Goal: Task Accomplishment & Management: Manage account settings

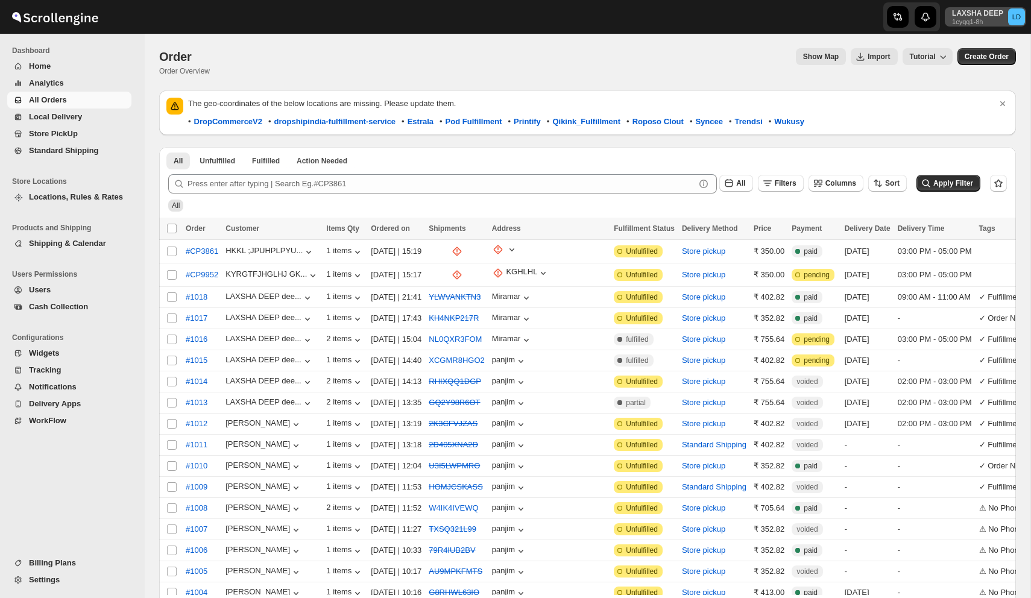
click at [967, 18] on p "1cyqq1-8h" at bounding box center [977, 21] width 51 height 7
click at [665, 51] on div "Show Map Import Tutorial" at bounding box center [585, 56] width 733 height 17
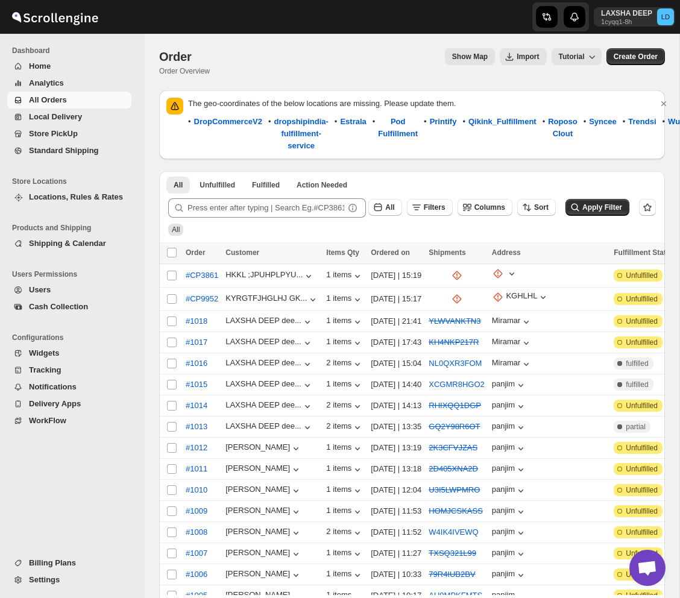
click at [66, 294] on span "Users" at bounding box center [79, 290] width 100 height 12
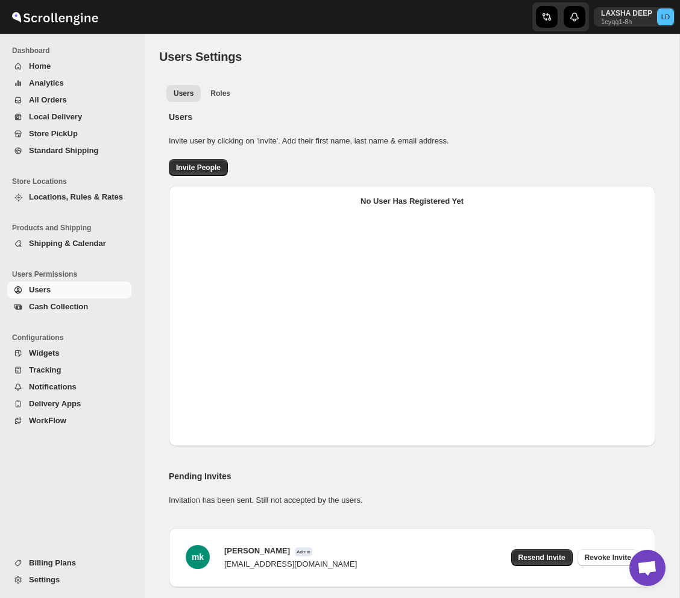
select select "637b767fbaab0276b10c91d5"
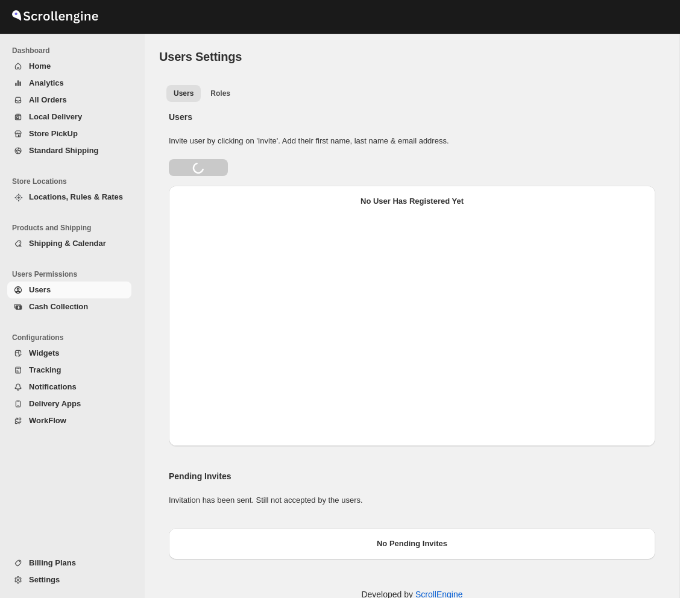
select select "637b767fbaab0276b10c91d5"
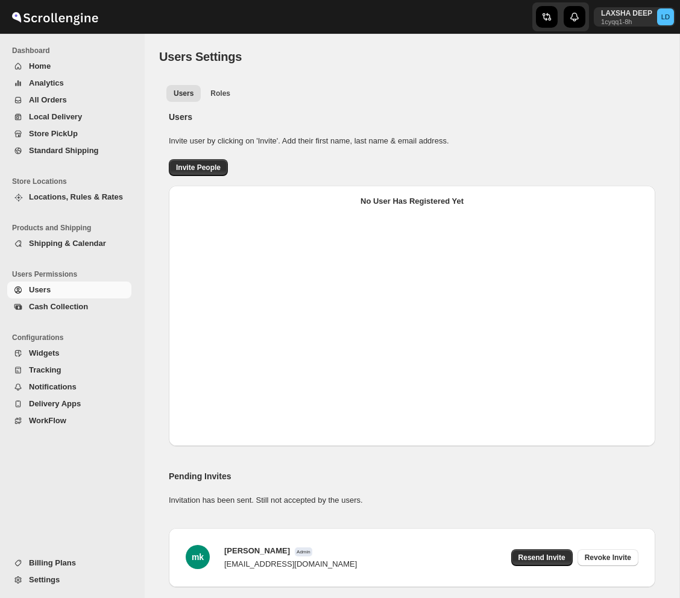
select select "637b767fbaab0276b10c91d5"
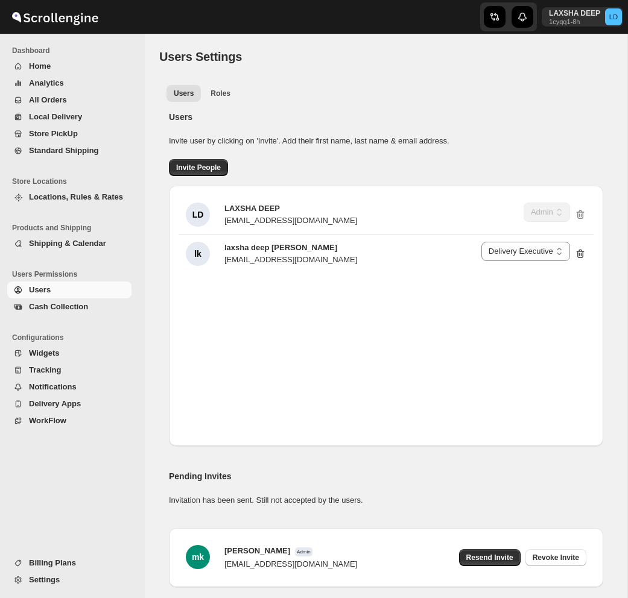
select select "637b767fbaab0276b10c91d5"
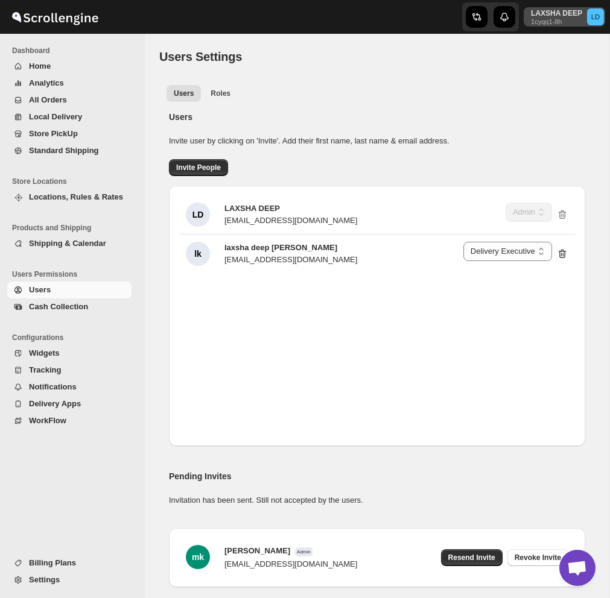
click at [559, 22] on p "1cyqq1-8h" at bounding box center [556, 21] width 51 height 7
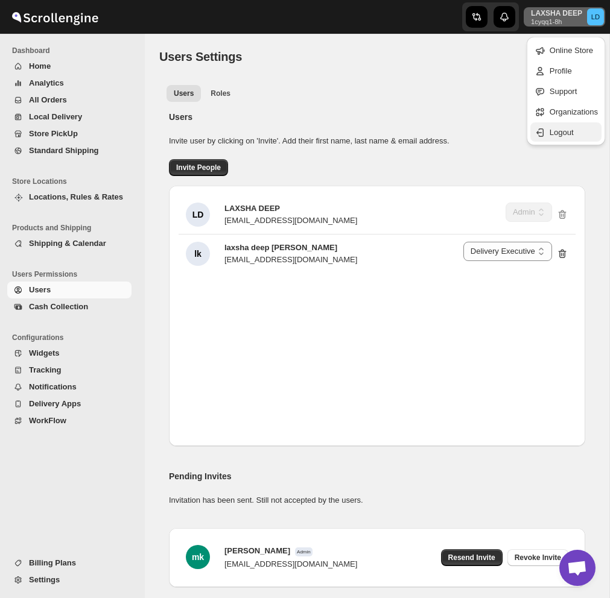
click at [565, 133] on span "Logout" at bounding box center [561, 132] width 24 height 9
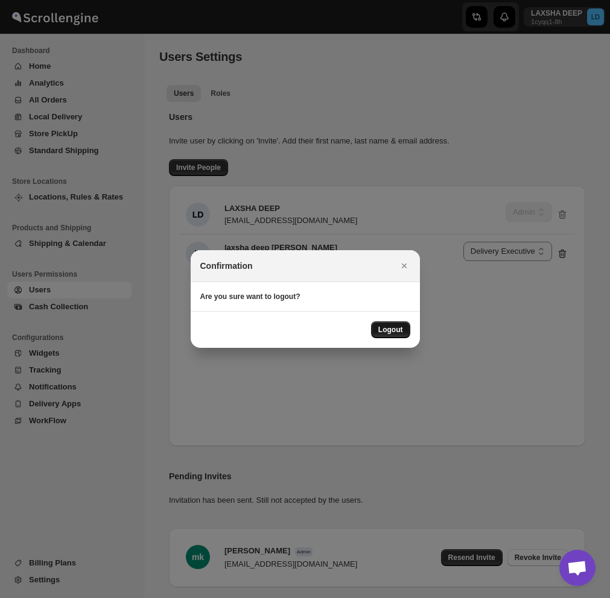
click at [382, 332] on span "Logout" at bounding box center [390, 330] width 25 height 10
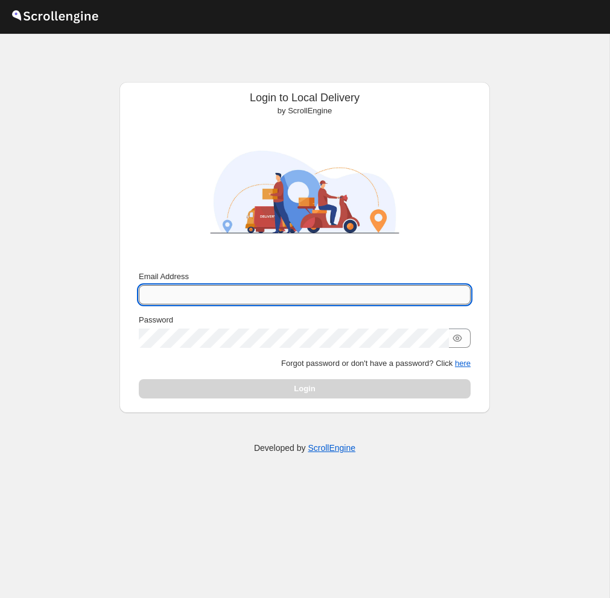
click at [368, 297] on input "Email Address" at bounding box center [305, 294] width 332 height 19
type input "[PERSON_NAME][EMAIL_ADDRESS][DOMAIN_NAME]"
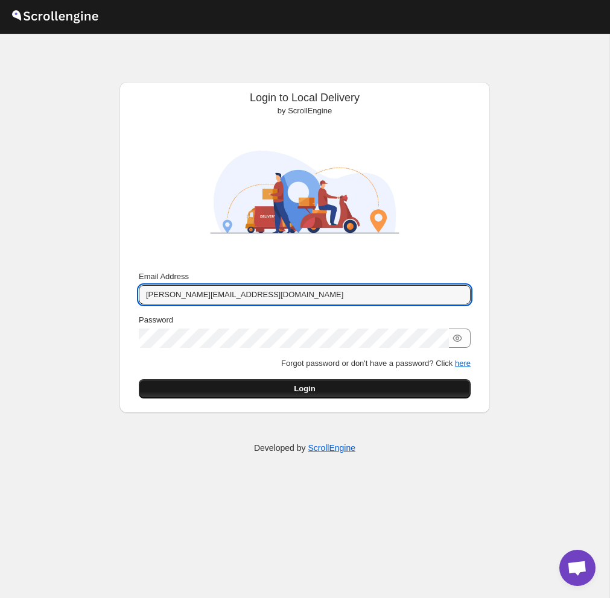
click at [336, 396] on button "Login" at bounding box center [305, 388] width 332 height 19
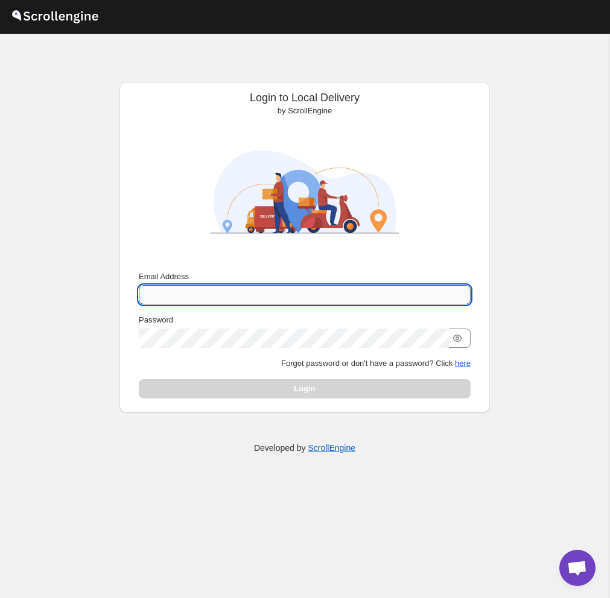
click at [350, 298] on input "Email Address" at bounding box center [305, 294] width 332 height 19
type input "[PERSON_NAME][EMAIL_ADDRESS][DOMAIN_NAME]"
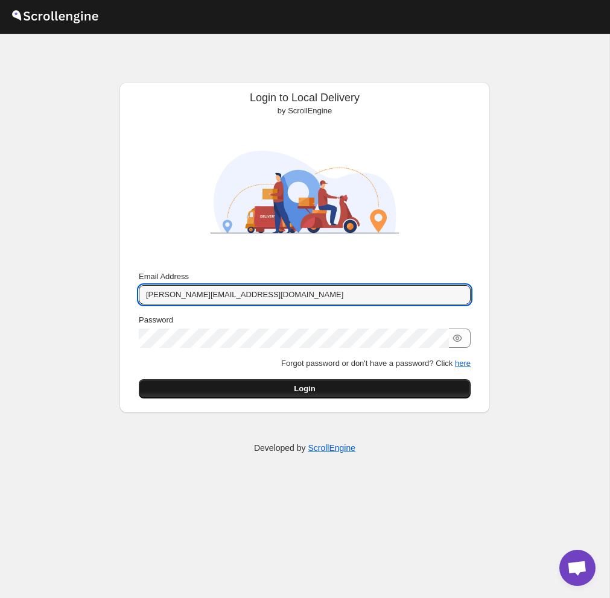
click at [356, 390] on button "Login" at bounding box center [305, 388] width 332 height 19
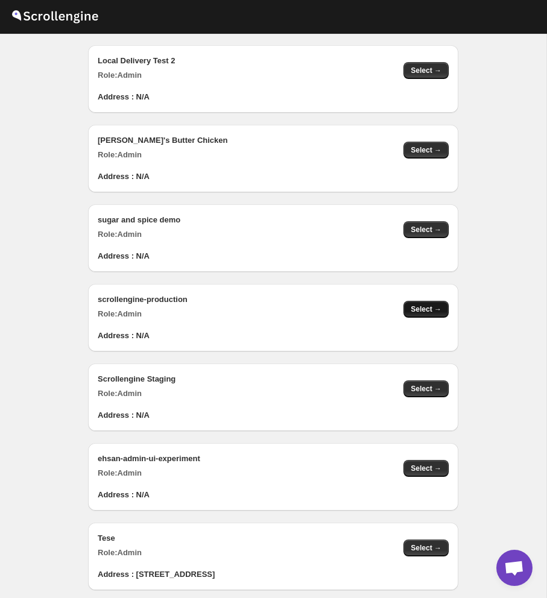
click at [434, 312] on span "Select →" at bounding box center [426, 310] width 31 height 10
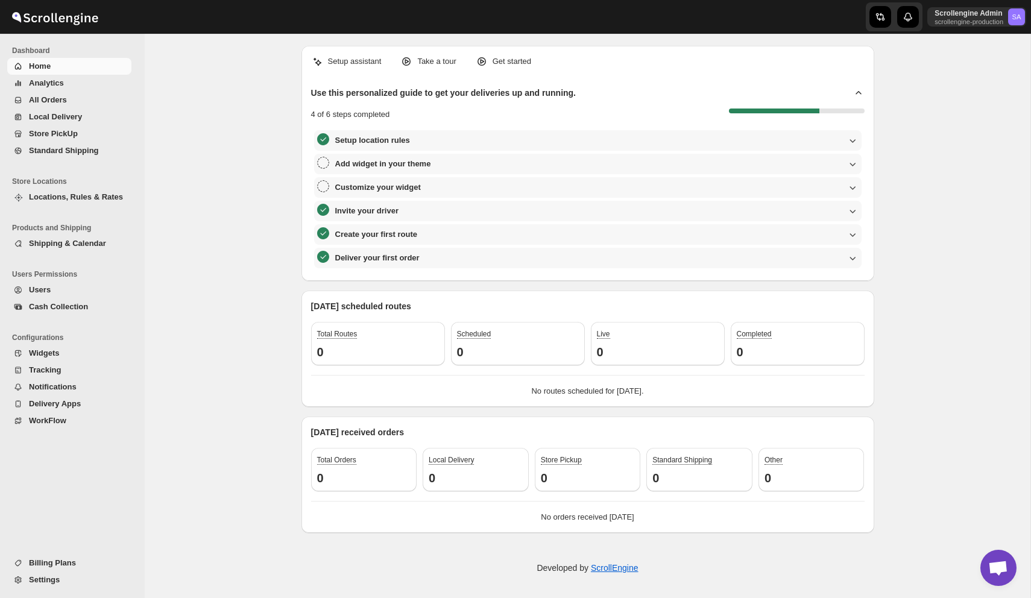
click at [60, 292] on span "Users" at bounding box center [79, 290] width 100 height 12
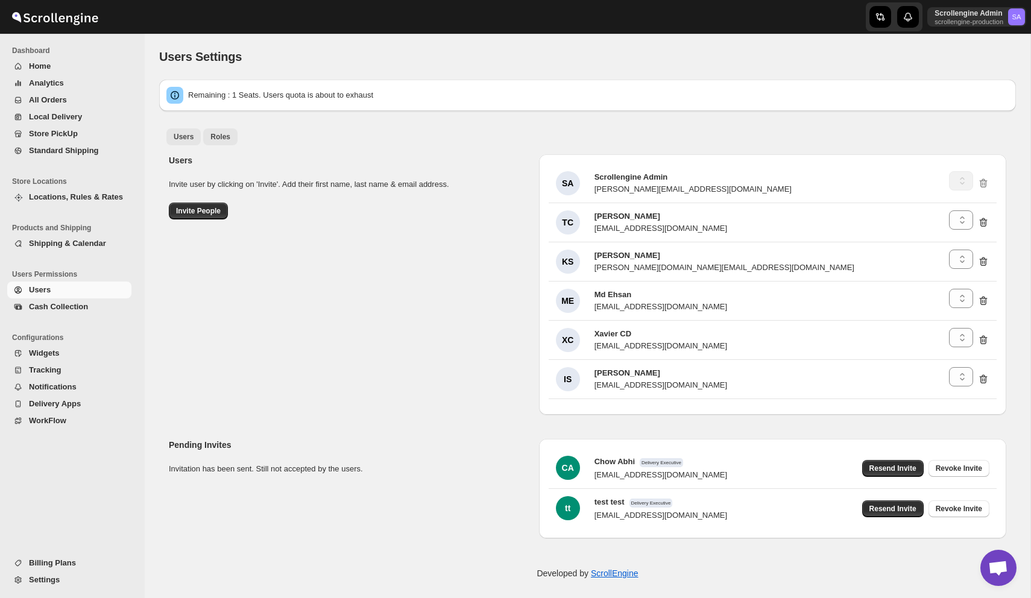
click at [217, 134] on span "Roles" at bounding box center [220, 137] width 20 height 10
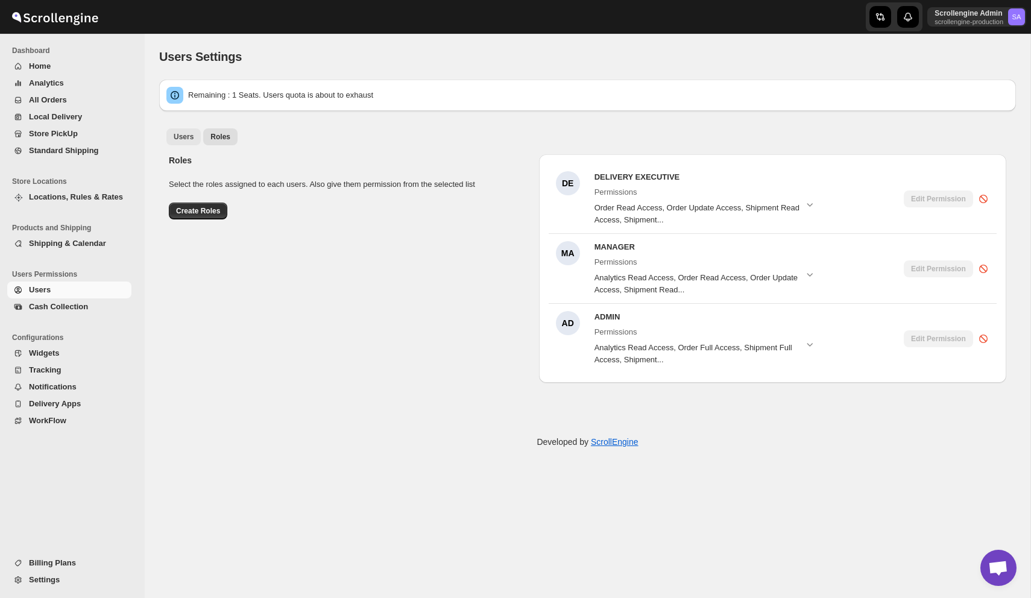
click at [179, 134] on span "Users" at bounding box center [184, 137] width 20 height 10
select select "637b767fbaab0276b10c91d5"
select select "637b767fbaab0276b10c91d7"
select select "637b767fbaab0276b10c91d5"
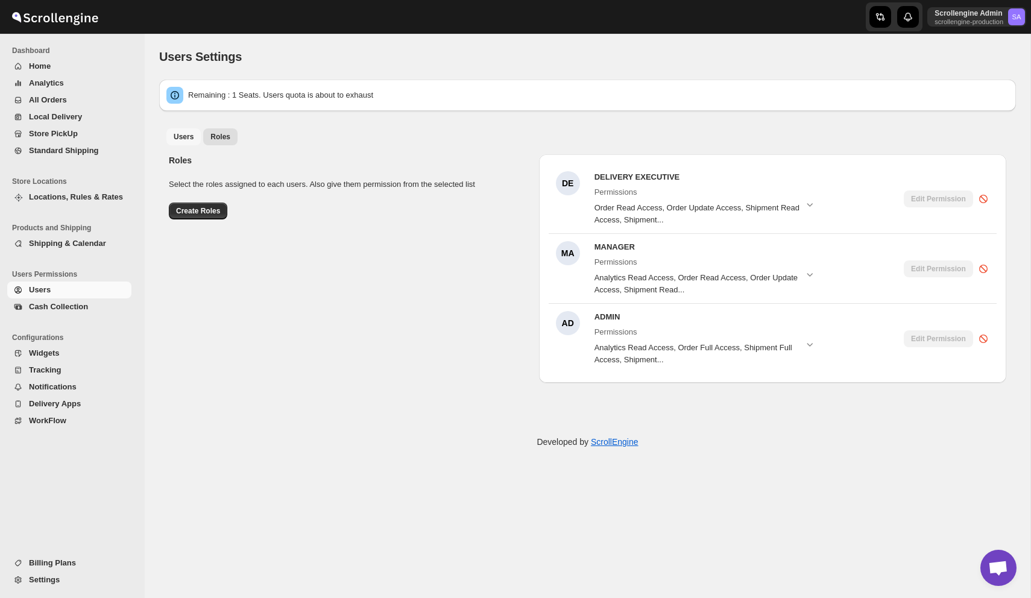
select select "637b767fbaab0276b10c91d5"
select select "637b767fbaab0276b10c91d7"
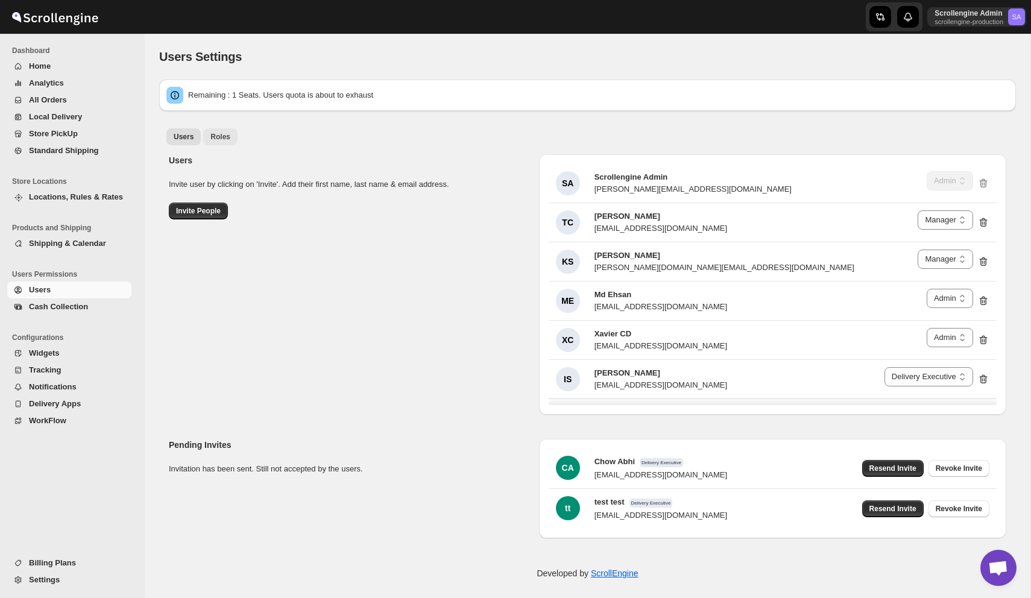
click at [217, 133] on span "Roles" at bounding box center [220, 137] width 20 height 10
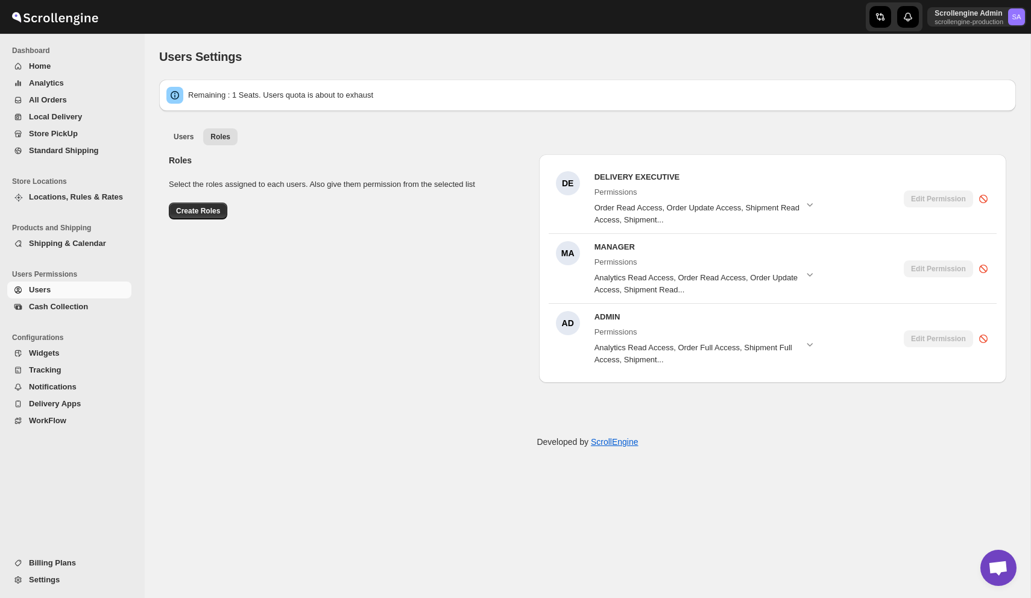
click at [55, 201] on span "Locations, Rules & Rates" at bounding box center [79, 197] width 100 height 12
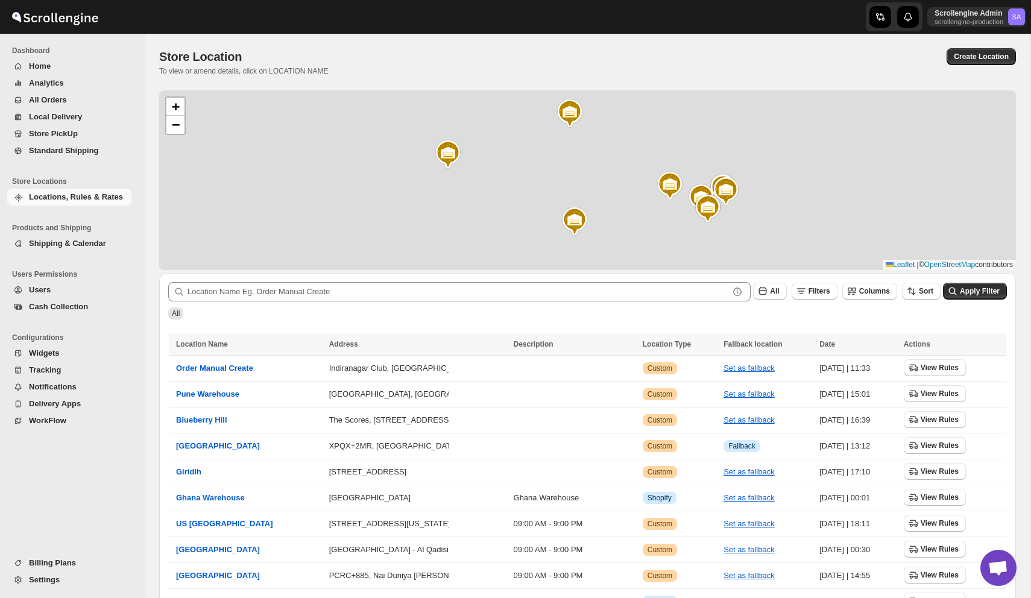
click at [68, 285] on span "Users" at bounding box center [79, 290] width 100 height 12
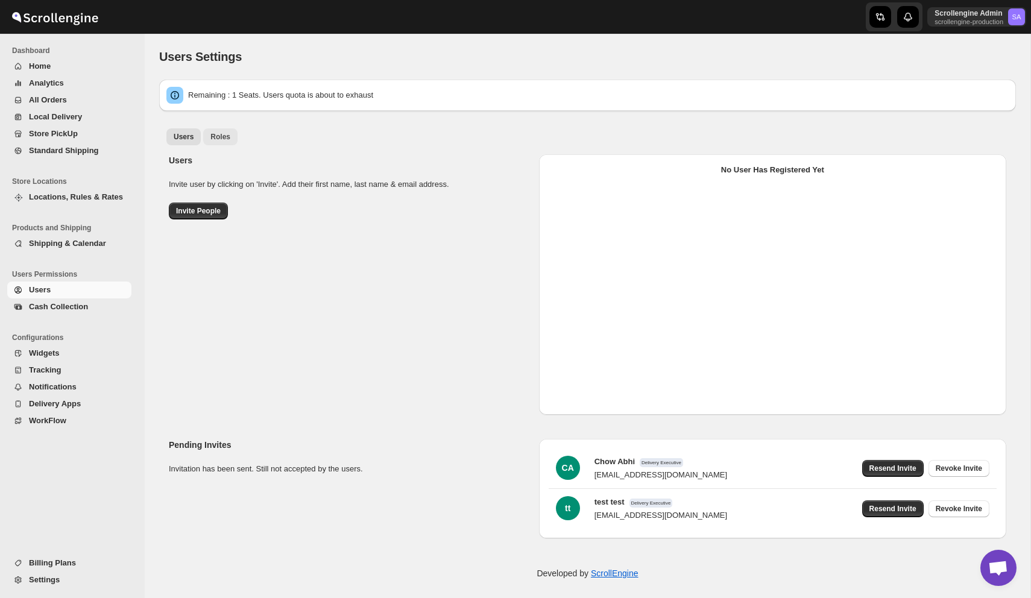
select select "637b767fbaab0276b10c91d5"
select select "637b767fbaab0276b10c91d7"
select select "637b767fbaab0276b10c91d5"
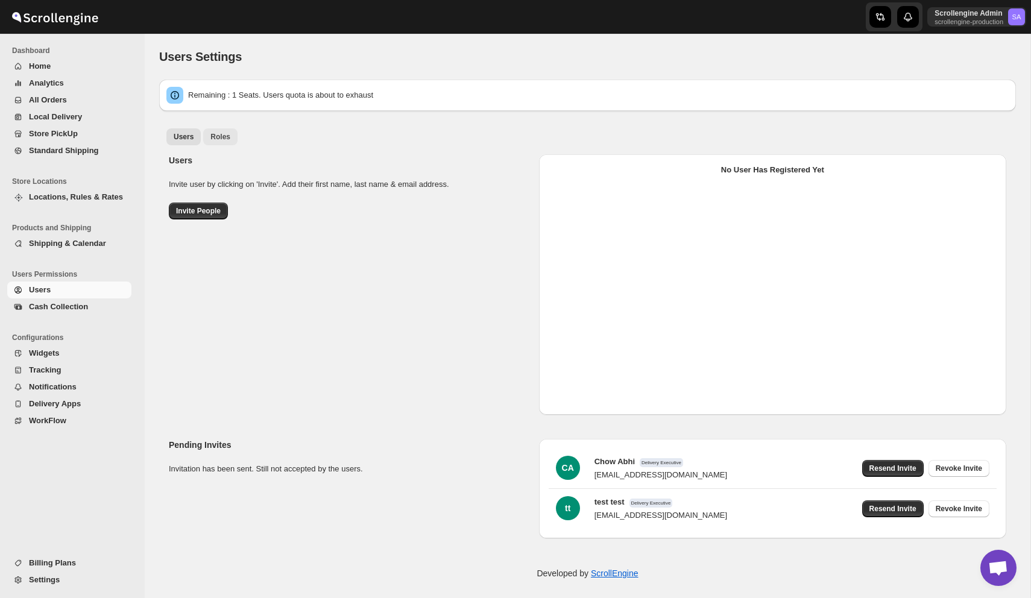
select select "637b767fbaab0276b10c91d5"
select select "637b767fbaab0276b10c91d7"
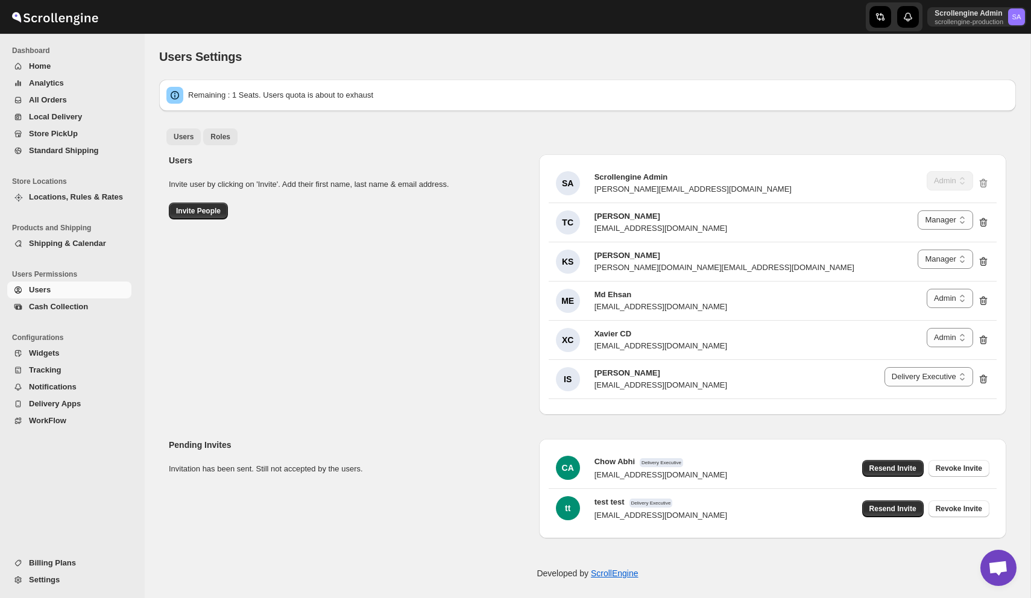
click at [218, 134] on span "Roles" at bounding box center [220, 137] width 20 height 10
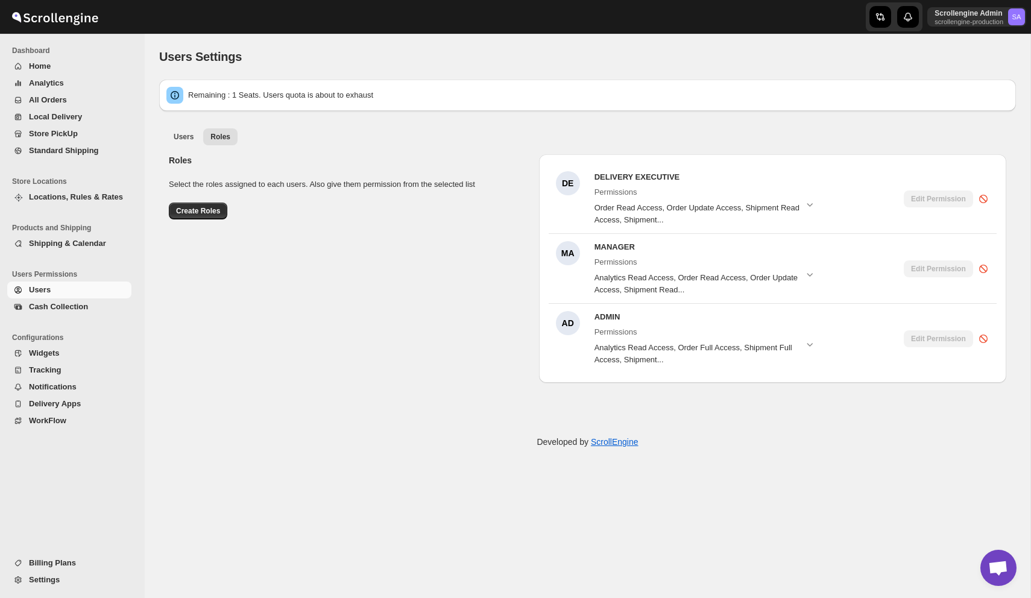
click at [391, 151] on div "Roles Select the roles assigned to each users. Also give them permission from t…" at bounding box center [582, 264] width 847 height 238
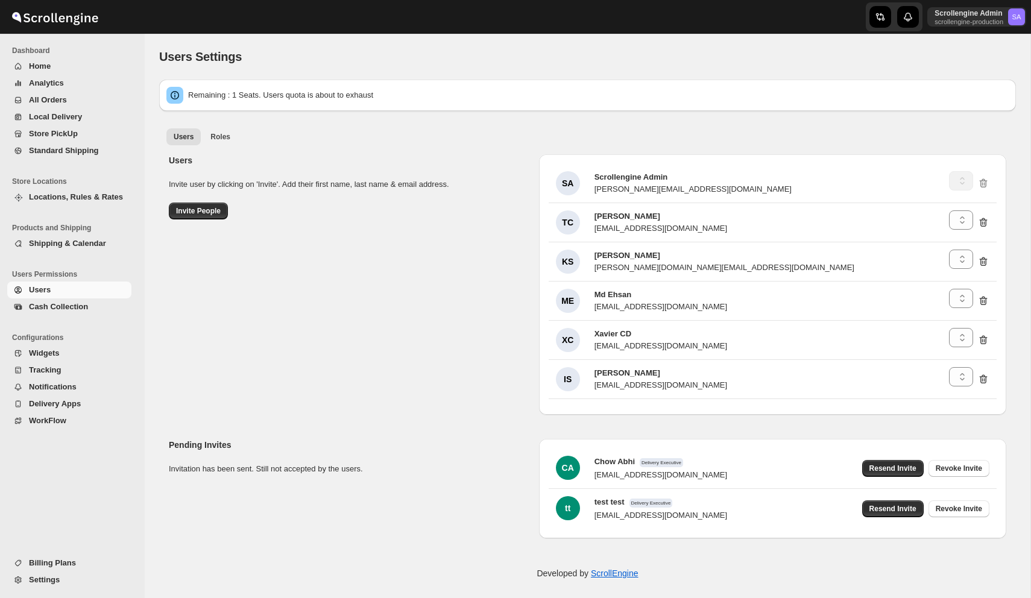
select select "637b767fbaab0276b10c91d5"
select select "637b767fbaab0276b10c91d7"
select select "637b767fbaab0276b10c91d5"
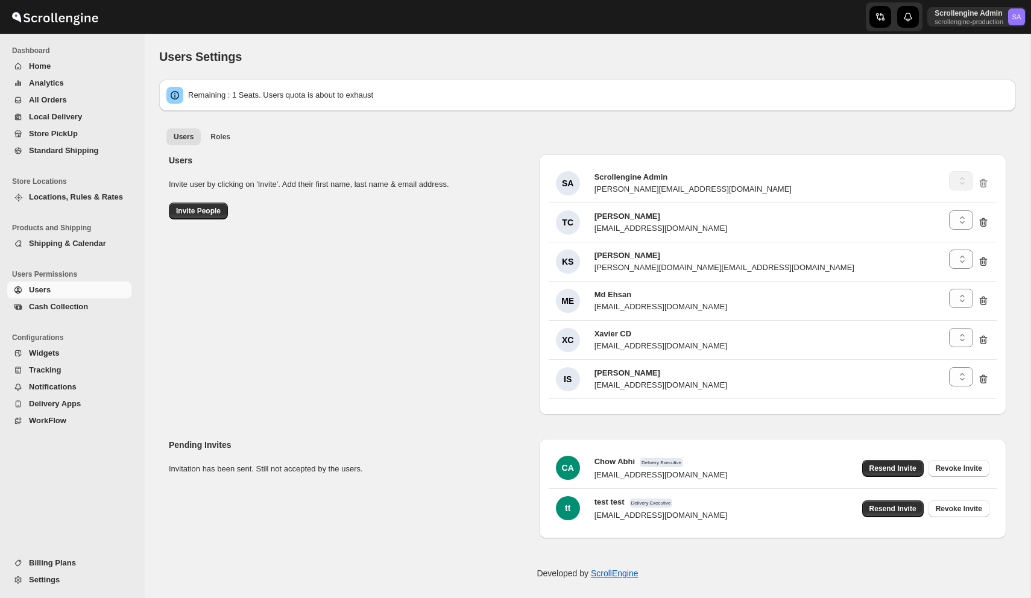
select select "637b767fbaab0276b10c91d8"
select select "637b767fbaab0276b10c91d5"
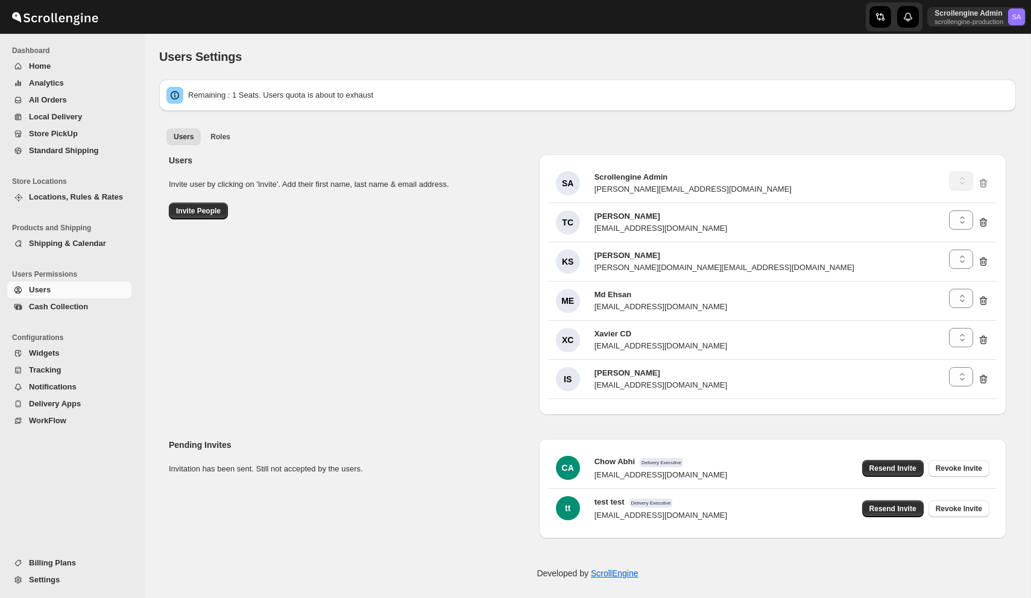
select select "637b767fbaab0276b10c91d7"
click at [221, 137] on span "Roles" at bounding box center [220, 137] width 20 height 10
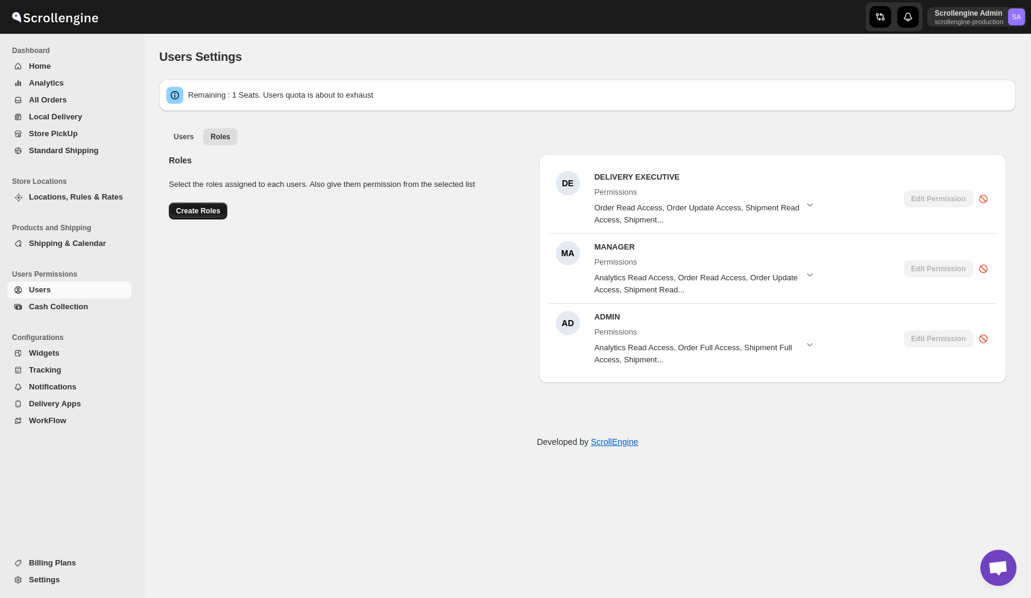
click at [208, 212] on span "Create Roles" at bounding box center [198, 211] width 44 height 10
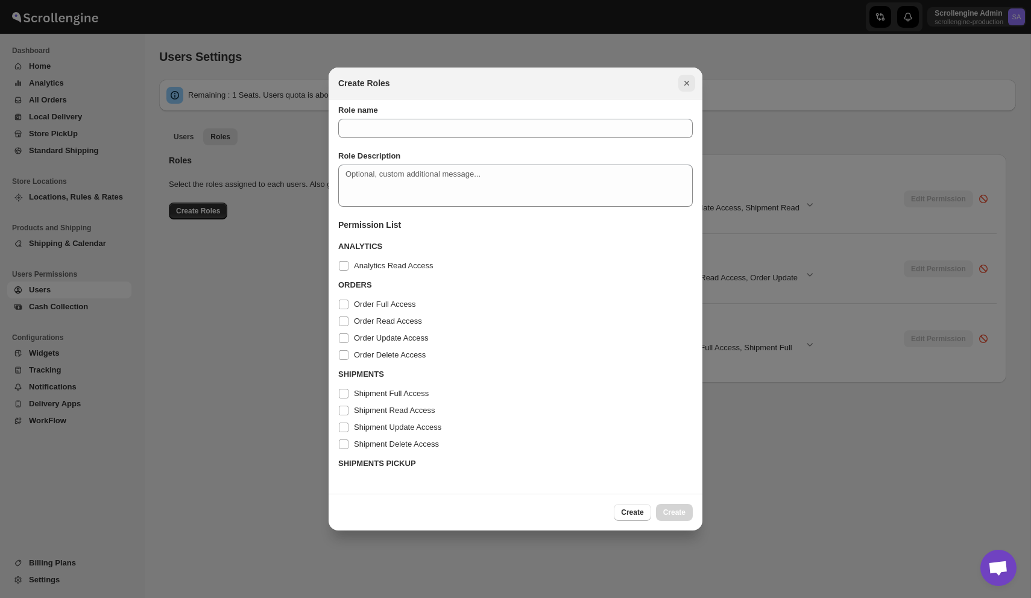
click at [689, 85] on icon "Close" at bounding box center [686, 83] width 5 height 5
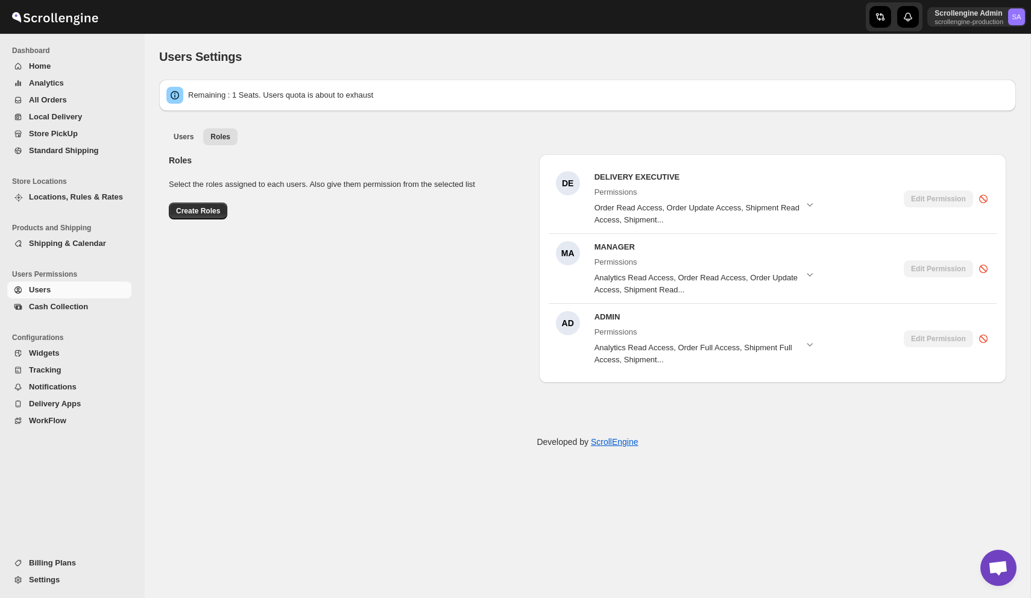
click at [689, 85] on div "Remaining : 1 Seats. Users quota is about to exhaust" at bounding box center [587, 95] width 857 height 31
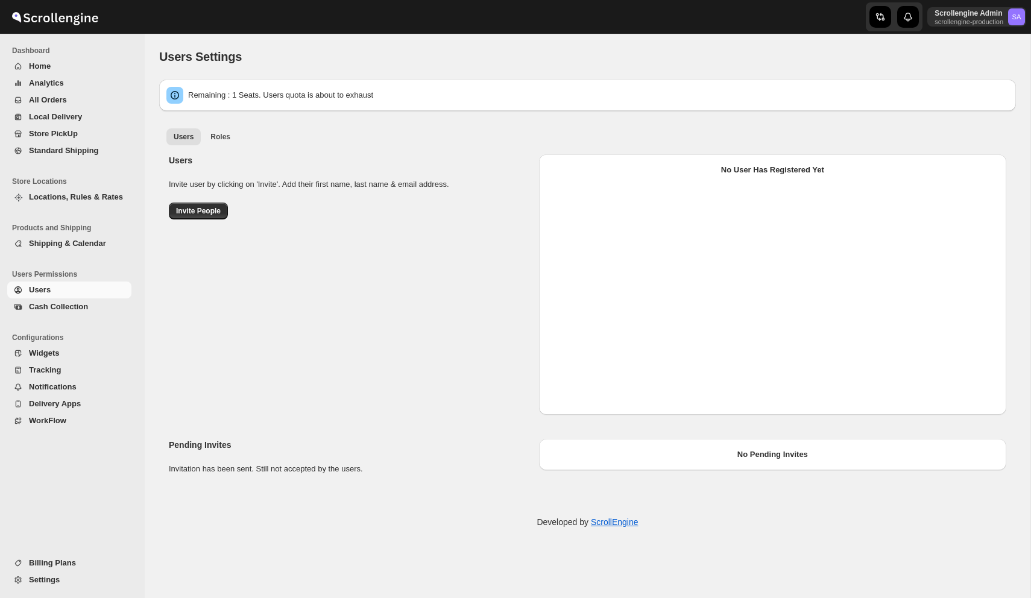
select select "637b767fbaab0276b10c91d5"
select select "637b767fbaab0276b10c91d7"
select select "637b767fbaab0276b10c91d5"
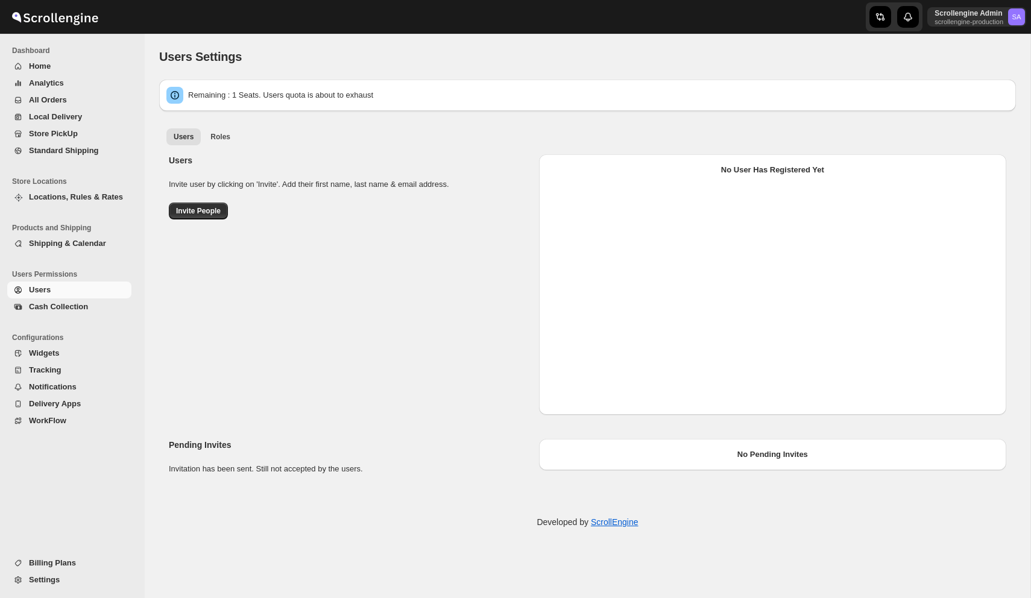
select select "637b767fbaab0276b10c91d5"
select select "637b767fbaab0276b10c91d7"
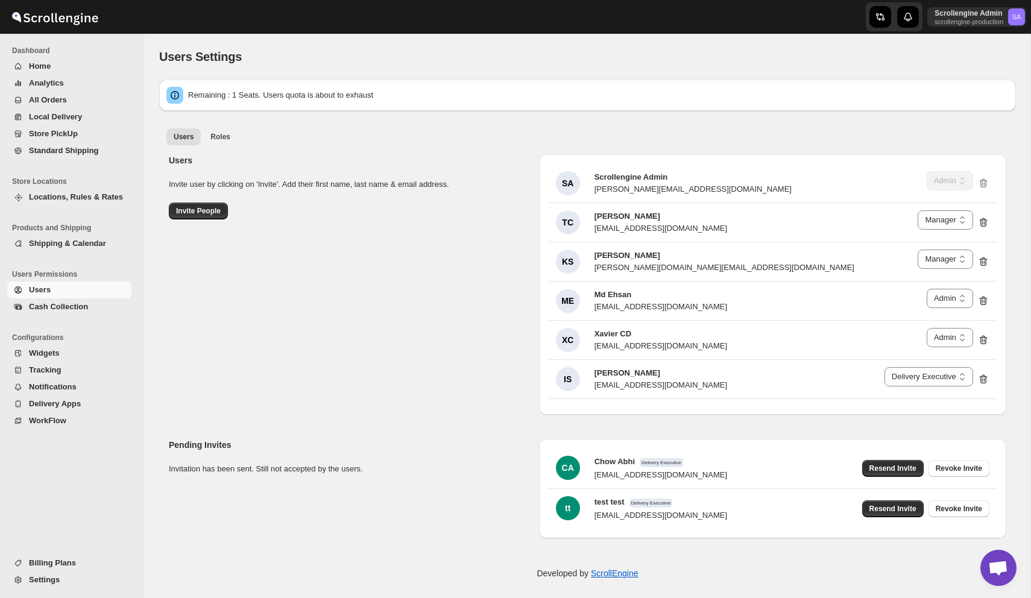
click at [48, 67] on span "Home" at bounding box center [40, 66] width 22 height 9
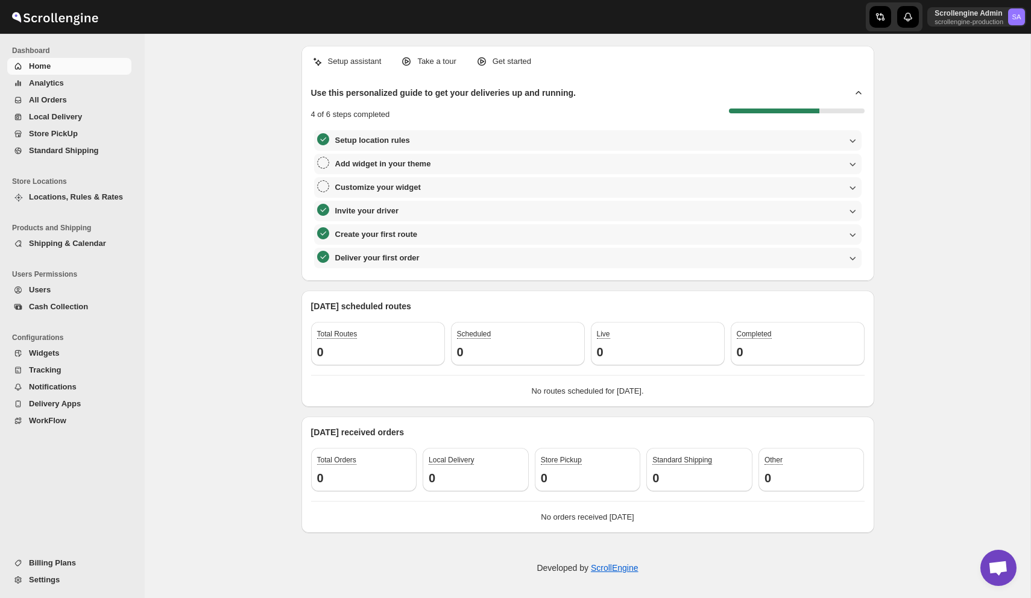
click at [84, 81] on span "Analytics" at bounding box center [79, 83] width 100 height 12
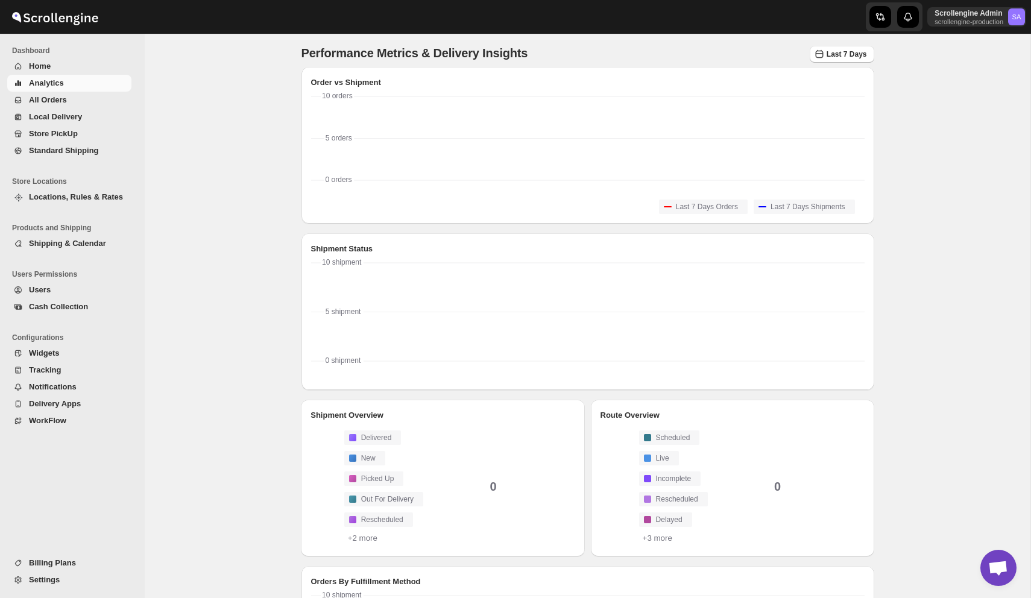
click at [62, 67] on span "Home" at bounding box center [79, 66] width 100 height 12
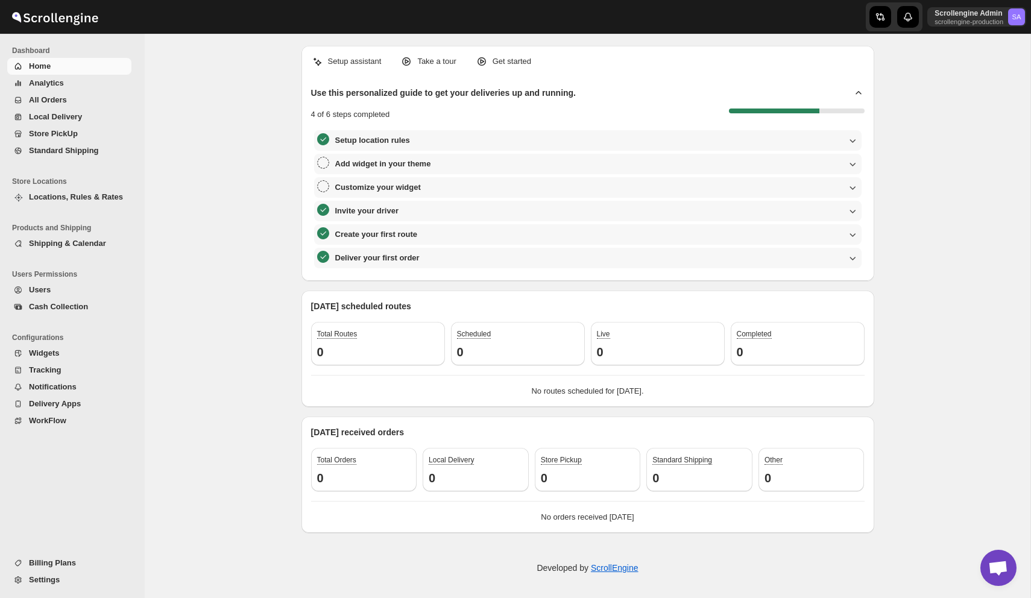
click at [63, 82] on span "Analytics" at bounding box center [79, 83] width 100 height 12
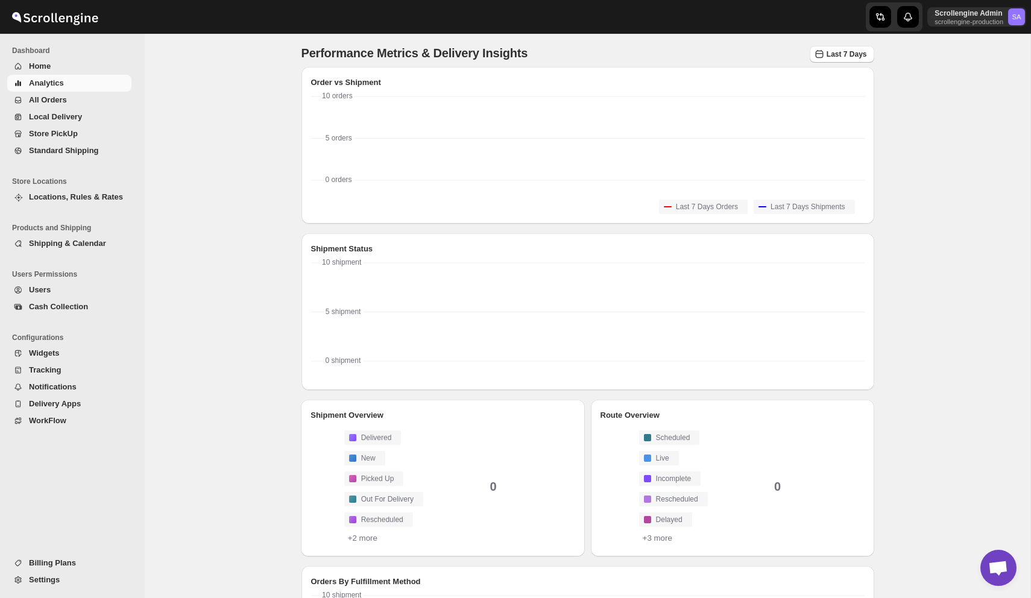
click at [40, 102] on span "All Orders" at bounding box center [48, 99] width 38 height 9
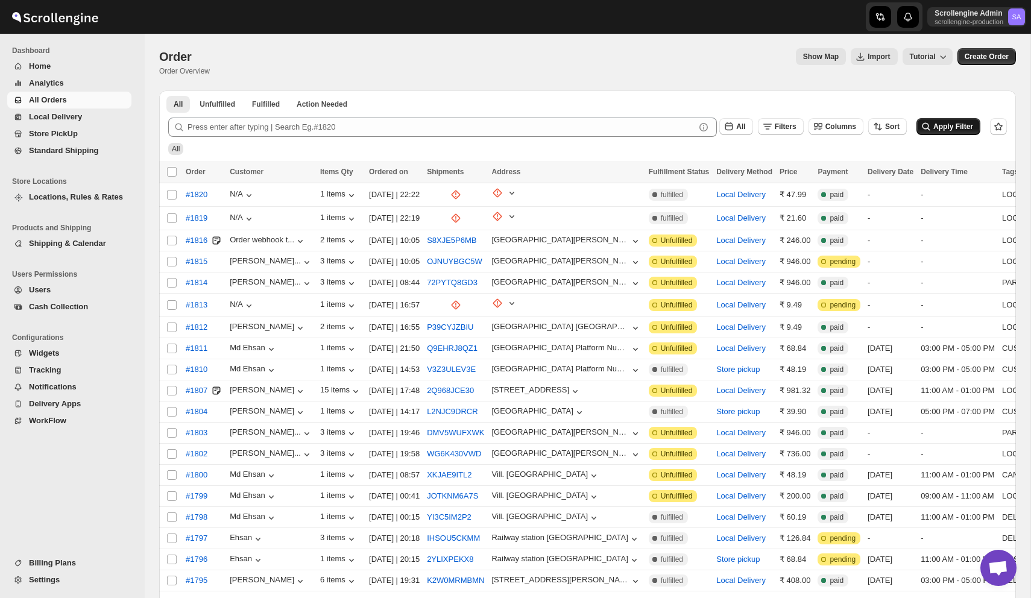
click at [938, 131] on span "Apply Filter" at bounding box center [953, 127] width 40 height 10
click at [966, 137] on div "All" at bounding box center [585, 143] width 844 height 23
click at [951, 121] on button "Apply Filter" at bounding box center [949, 126] width 64 height 17
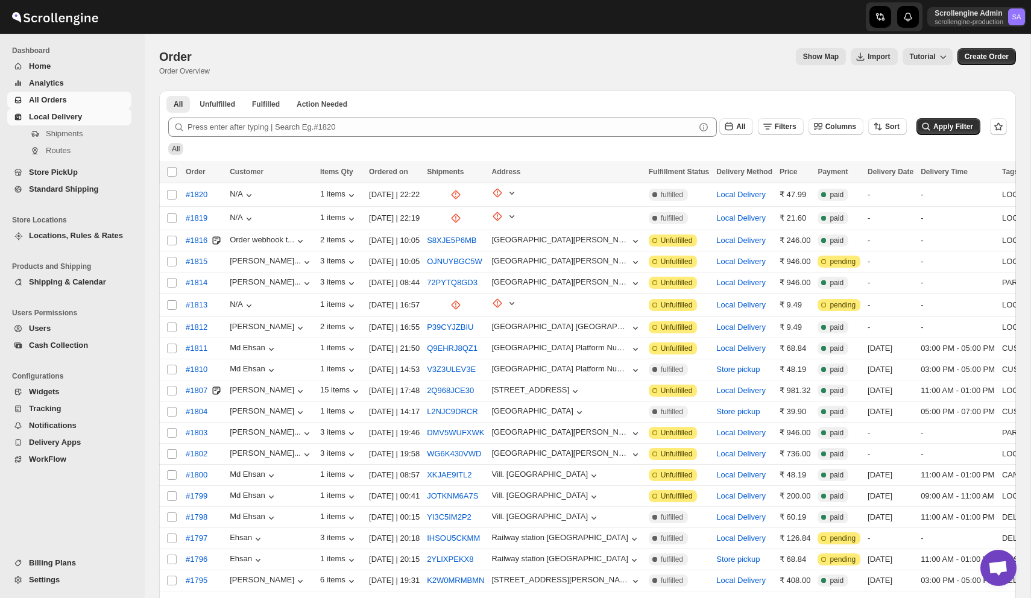
click at [63, 118] on span "Local Delivery" at bounding box center [55, 116] width 53 height 9
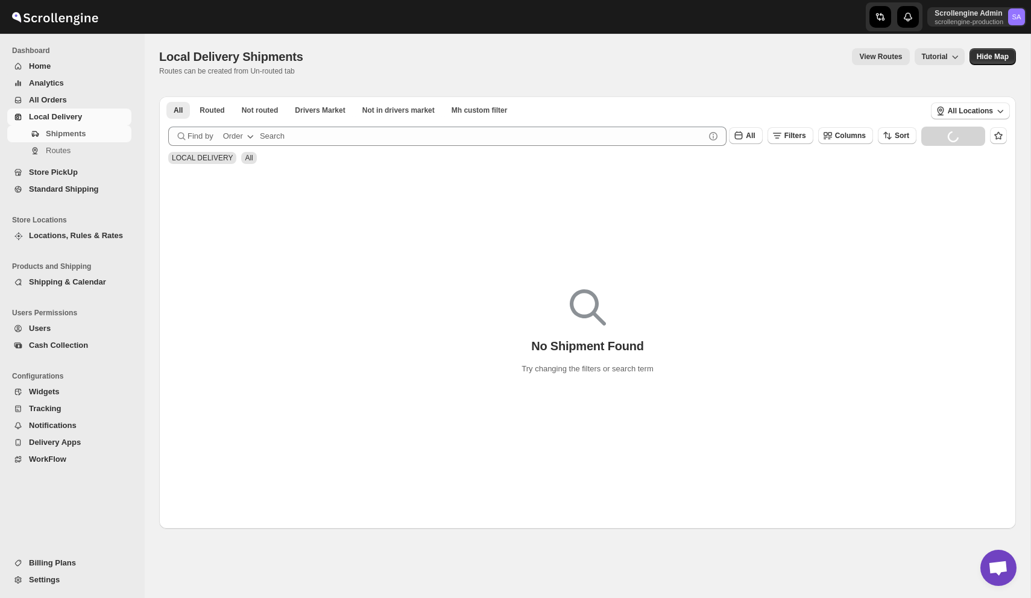
click at [57, 171] on span "Store PickUp" at bounding box center [53, 172] width 49 height 9
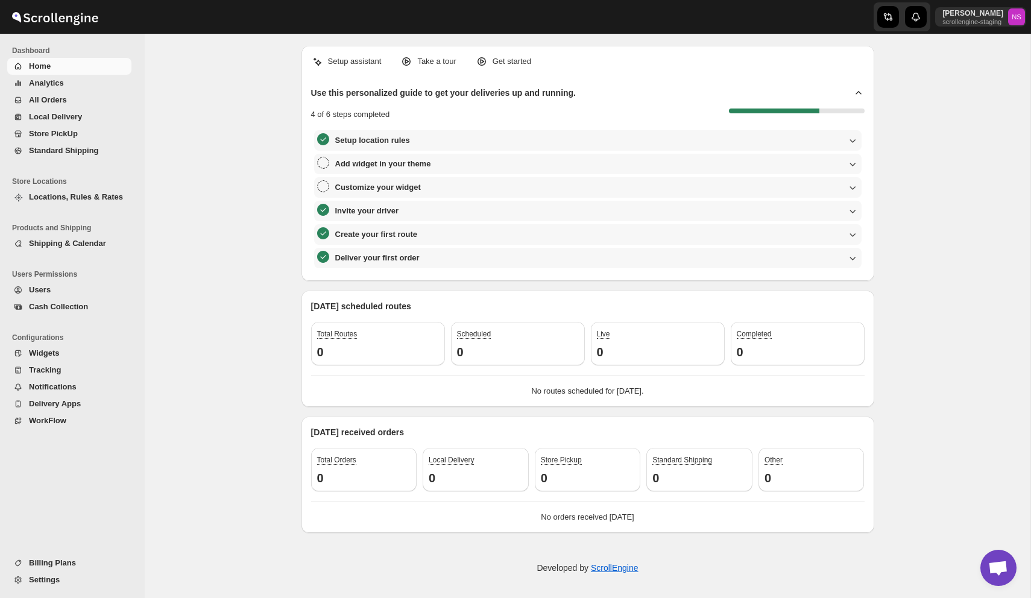
click at [65, 81] on span "Analytics" at bounding box center [79, 83] width 100 height 12
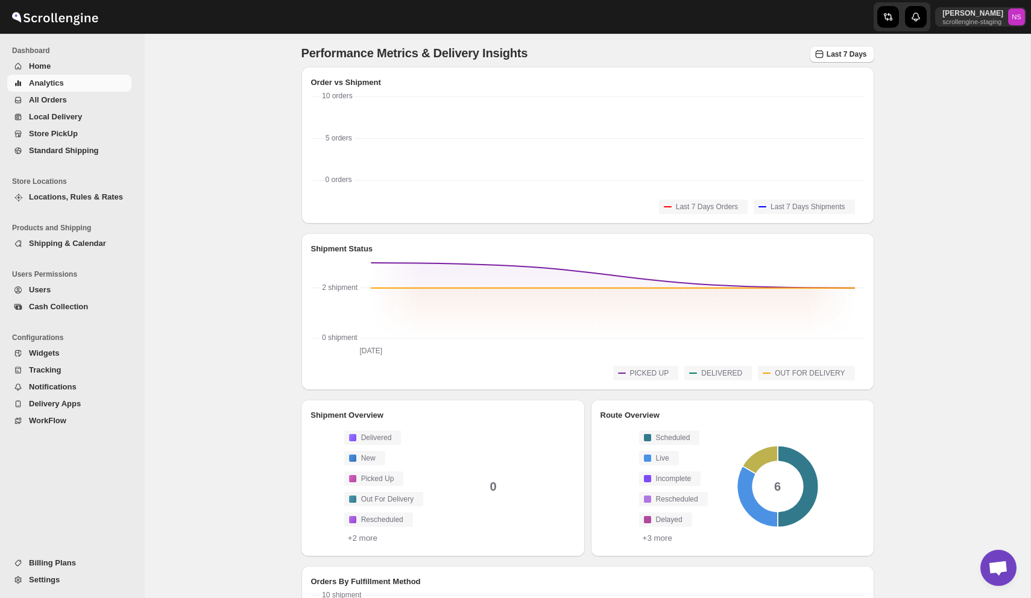
click at [70, 99] on span "All Orders" at bounding box center [79, 100] width 100 height 12
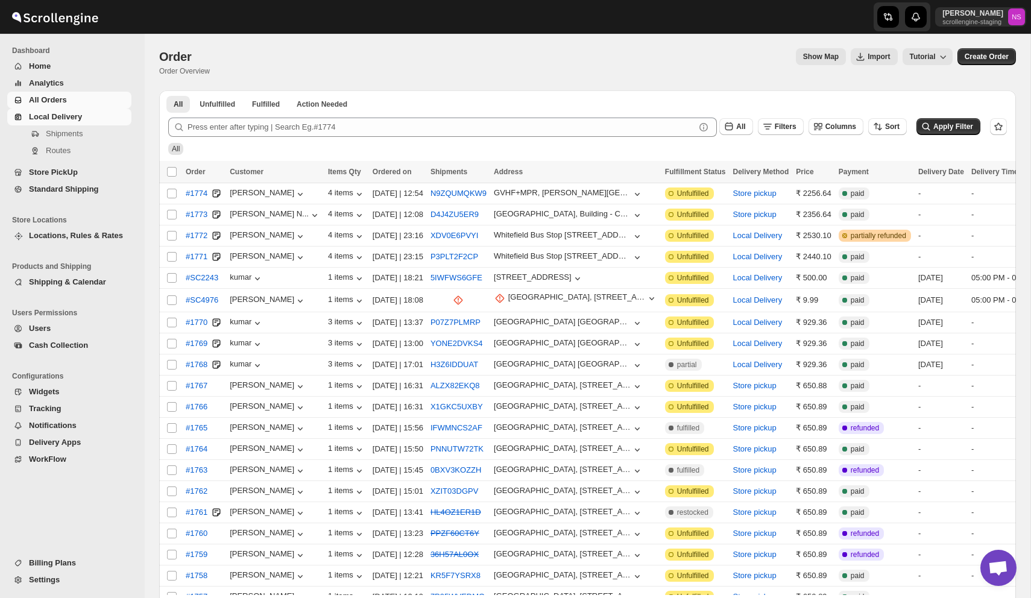
click at [80, 115] on span "Local Delivery" at bounding box center [55, 116] width 53 height 9
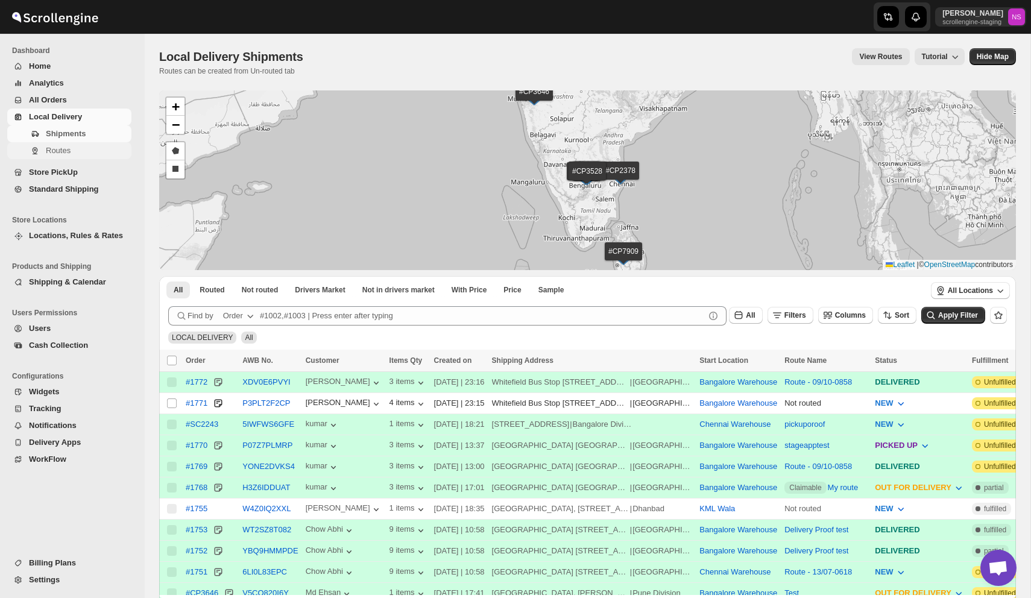
click at [79, 151] on span "Routes" at bounding box center [87, 151] width 83 height 12
